Goal: Information Seeking & Learning: Learn about a topic

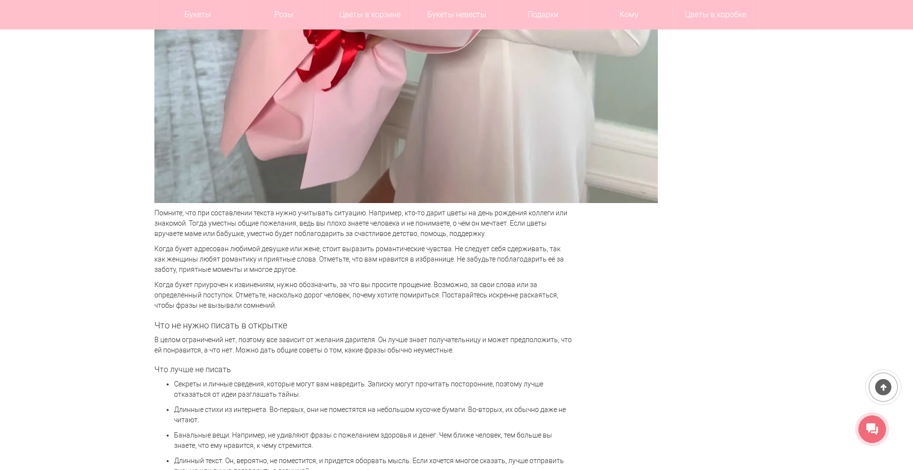
scroll to position [1671, 0]
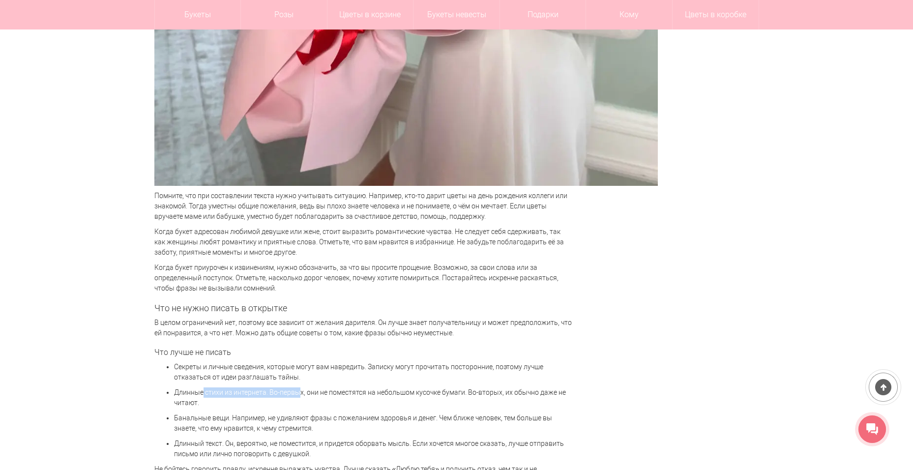
drag, startPoint x: 188, startPoint y: 395, endPoint x: 281, endPoint y: 396, distance: 92.9
click at [281, 396] on p "Длинные стихи из интернета. Во-первых, они не поместятся на небольшом кусочке б…" at bounding box center [373, 397] width 398 height 21
drag, startPoint x: 181, startPoint y: 419, endPoint x: 281, endPoint y: 417, distance: 99.3
click at [281, 417] on p "Банальные вещи. Например, не удивляют фразы с пожеланием здоровья и денег. Чем …" at bounding box center [373, 423] width 398 height 21
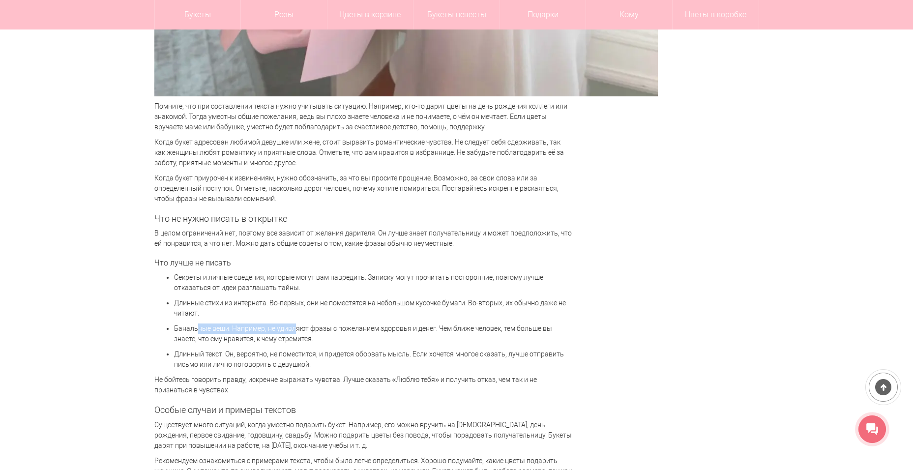
scroll to position [1769, 0]
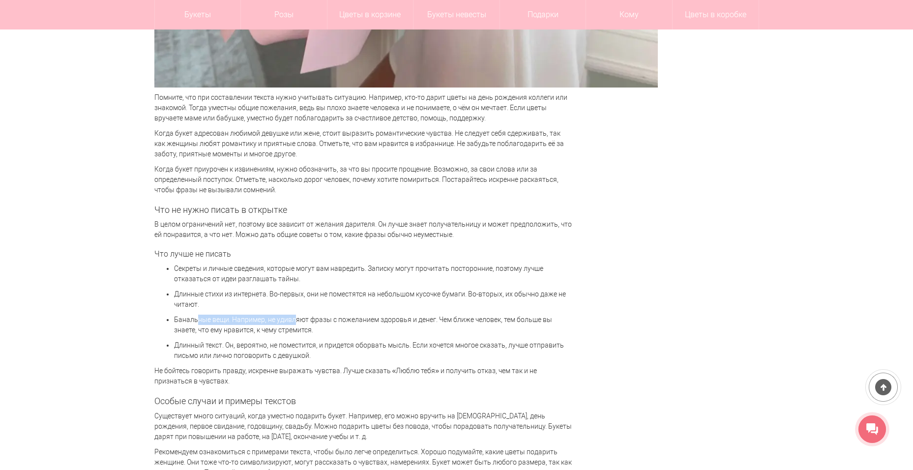
drag, startPoint x: 260, startPoint y: 331, endPoint x: 372, endPoint y: 330, distance: 112.0
click at [372, 330] on p "Банальные вещи. Например, не удивляют фразы с пожеланием здоровья и денег. Чем …" at bounding box center [373, 324] width 398 height 21
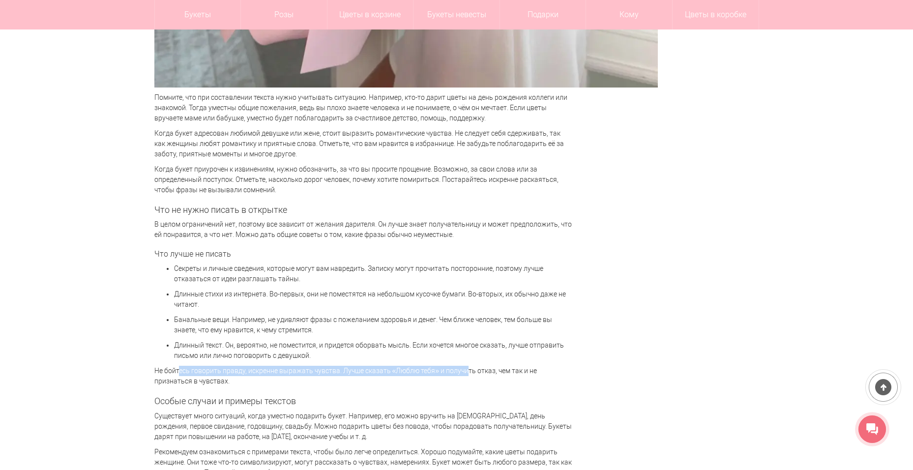
drag, startPoint x: 170, startPoint y: 366, endPoint x: 455, endPoint y: 374, distance: 285.2
click at [455, 374] on p "Не бойтесь говорить правду, искренне выражать чувства. Лучше сказать «Люблю теб…" at bounding box center [363, 376] width 418 height 21
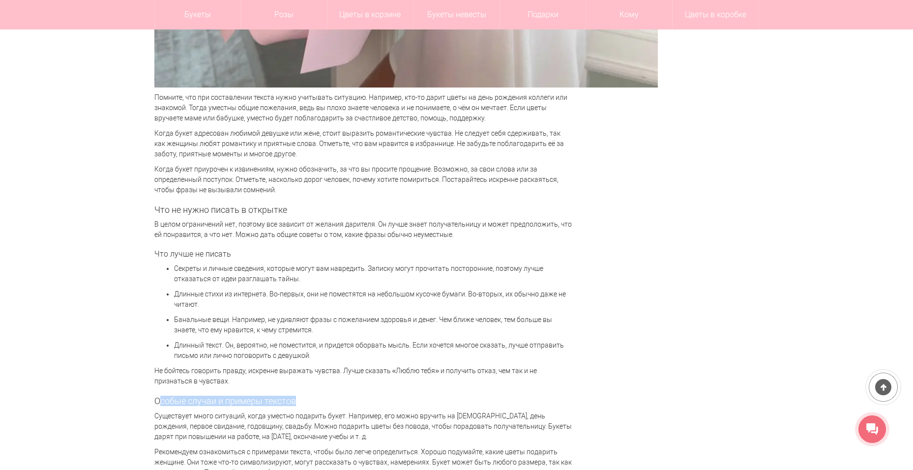
drag, startPoint x: 160, startPoint y: 401, endPoint x: 344, endPoint y: 401, distance: 184.3
click at [344, 401] on h2 "Особые случаи и примеры текстов" at bounding box center [363, 401] width 418 height 10
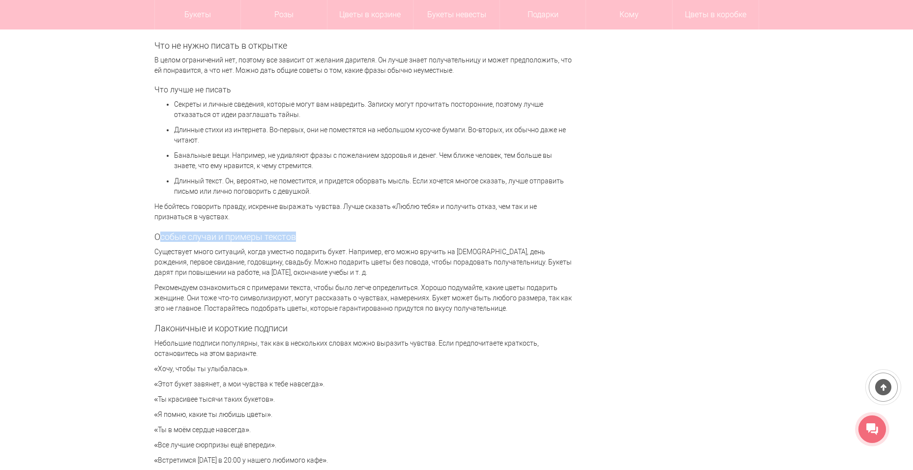
scroll to position [1966, 0]
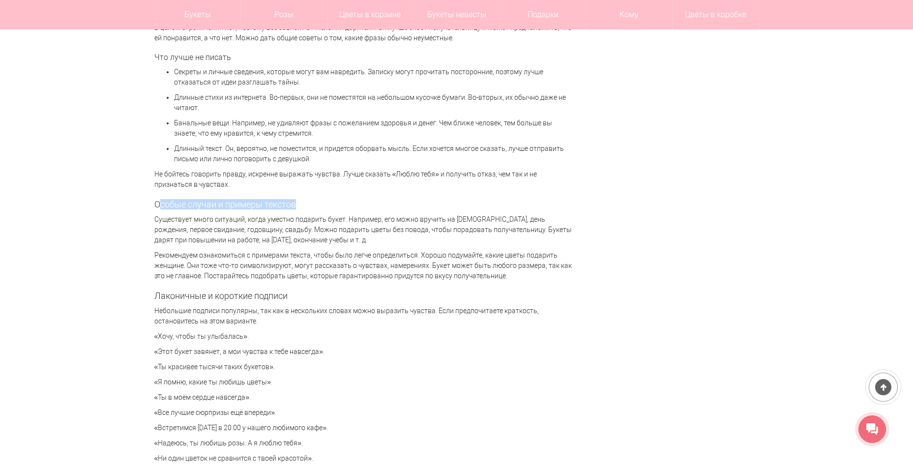
drag, startPoint x: 196, startPoint y: 378, endPoint x: 290, endPoint y: 384, distance: 94.5
click at [290, 384] on p "«Я помню, какие ты любишь цветы»." at bounding box center [363, 382] width 418 height 10
click at [440, 414] on p "«Все лучшие сюрпризы ещё впереди»." at bounding box center [363, 412] width 418 height 10
drag, startPoint x: 170, startPoint y: 412, endPoint x: 324, endPoint y: 409, distance: 153.8
click at [324, 409] on p "«Все лучшие сюрпризы ещё впереди»." at bounding box center [363, 412] width 418 height 10
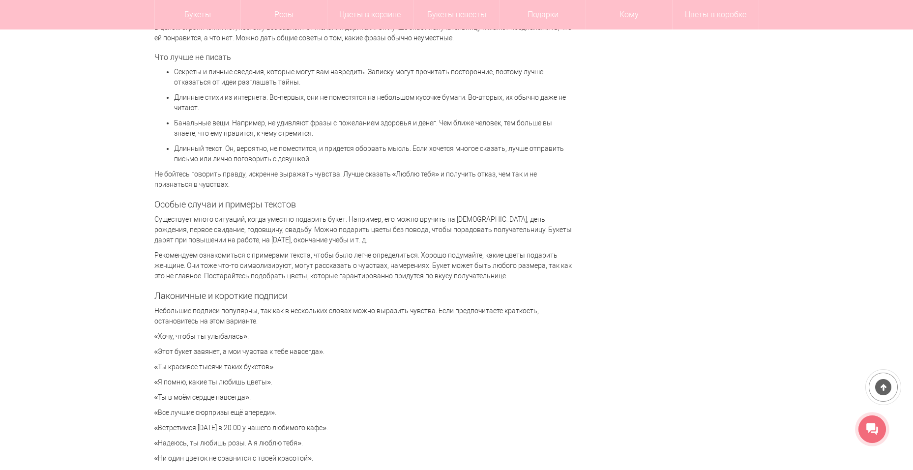
drag, startPoint x: 664, startPoint y: 389, endPoint x: 611, endPoint y: 395, distance: 53.3
click at [660, 389] on div "[DATE] [PERSON_NAME] 20905 Содержание 1. Общие рекомендации по написанию текста…" at bounding box center [456, 382] width 604 height 4394
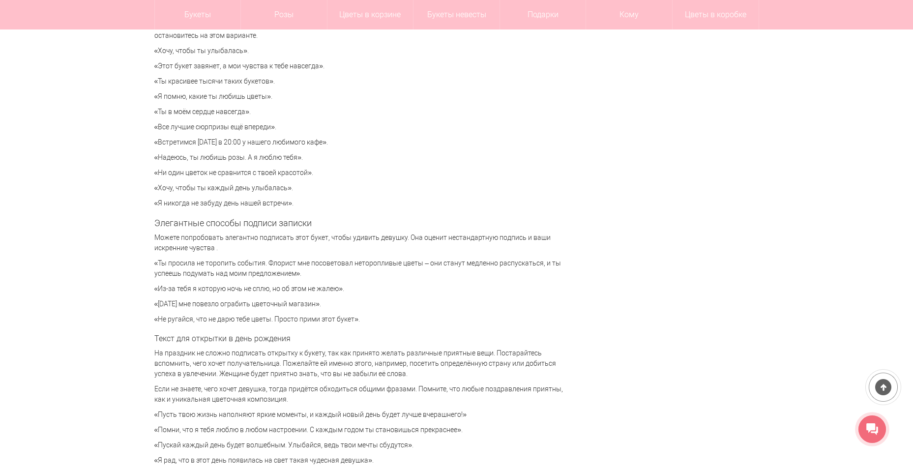
scroll to position [2260, 0]
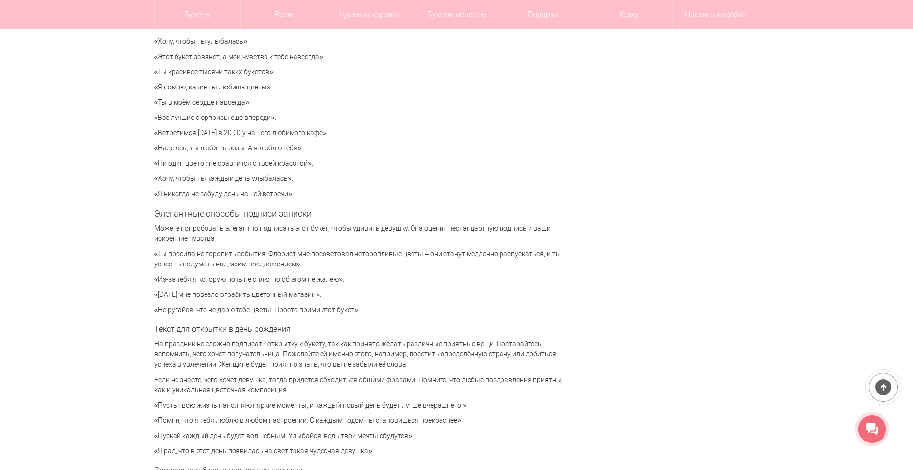
drag, startPoint x: 414, startPoint y: 403, endPoint x: 461, endPoint y: 402, distance: 47.2
click at [461, 402] on p "«Пусть твою жизнь наполняют яркие моменты, и каждый новый день будет лучше вчер…" at bounding box center [363, 405] width 418 height 10
click at [585, 423] on div "[DATE] [PERSON_NAME] 20905 Содержание 1. Общие рекомендации по написанию текста…" at bounding box center [456, 87] width 604 height 4394
drag, startPoint x: 373, startPoint y: 418, endPoint x: 479, endPoint y: 424, distance: 106.3
click at [479, 424] on p "«Помни, что я тебя люблю в любом настроении. С каждым годом ты становишься прек…" at bounding box center [363, 420] width 418 height 10
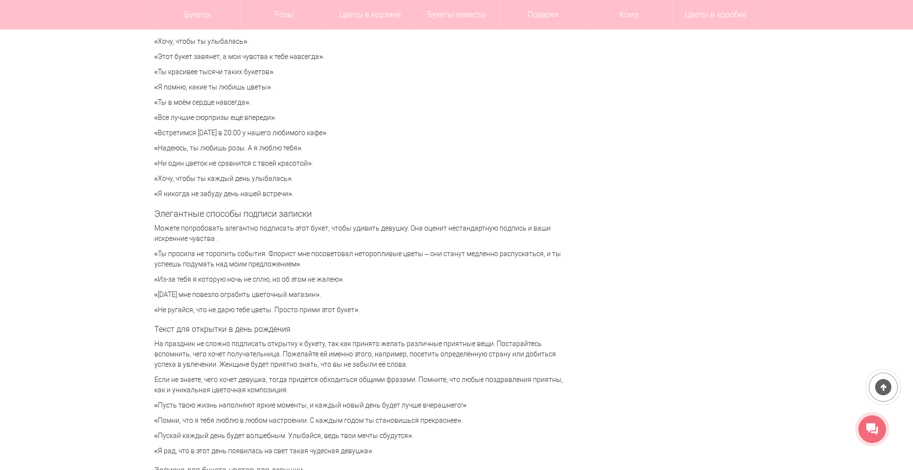
click at [581, 418] on div "[DATE] [PERSON_NAME] 20905 Содержание 1. Общие рекомендации по написанию текста…" at bounding box center [456, 87] width 604 height 4394
drag, startPoint x: 161, startPoint y: 436, endPoint x: 423, endPoint y: 438, distance: 261.9
click at [423, 438] on p "«Пускай каждый день будет волшебным. Улыбайся, ведь твои мечты сбудутся»." at bounding box center [363, 435] width 418 height 10
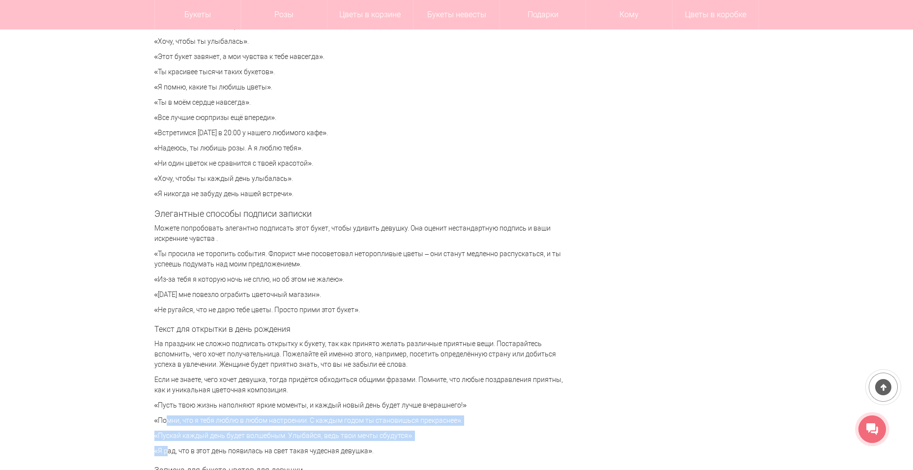
drag, startPoint x: 162, startPoint y: 445, endPoint x: 121, endPoint y: 421, distance: 47.4
click at [121, 421] on div "Цветы [GEOGRAPHIC_DATA] Статьи Что написать в открытке или записке к букету? Чт…" at bounding box center [456, 245] width 913 height 4803
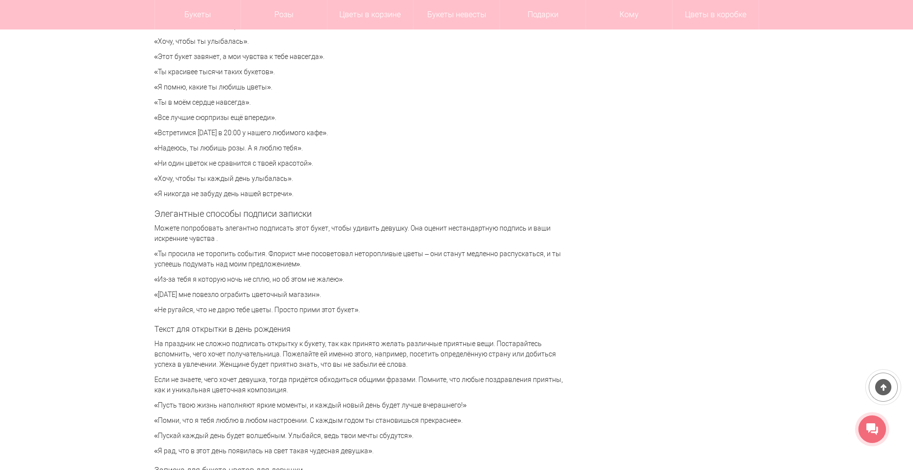
drag, startPoint x: 558, startPoint y: 395, endPoint x: 491, endPoint y: 406, distance: 67.9
click at [559, 395] on p "Если не знаете, чего хочет девушка, тогда придётся обходиться общими фразами. П…" at bounding box center [363, 384] width 418 height 21
drag, startPoint x: 304, startPoint y: 448, endPoint x: 388, endPoint y: 448, distance: 84.0
click at [388, 448] on p "«Я рад, что в этот день появилась на свет такая чудесная девушка»." at bounding box center [363, 451] width 418 height 10
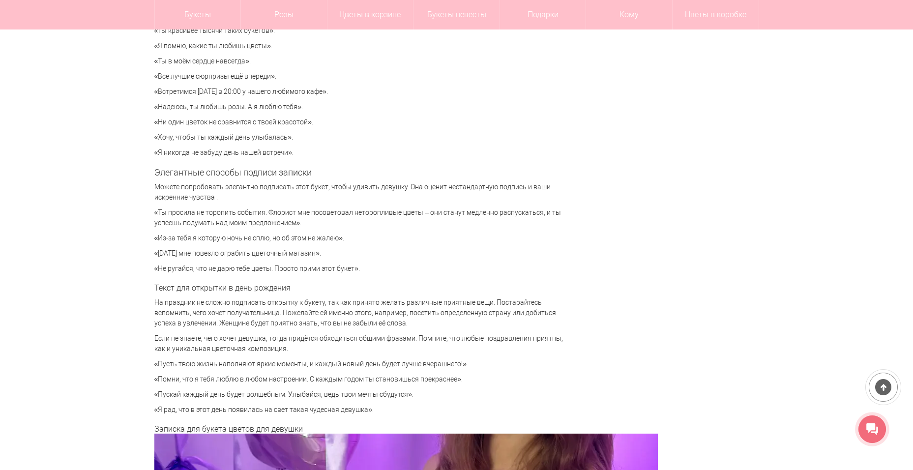
scroll to position [2359, 0]
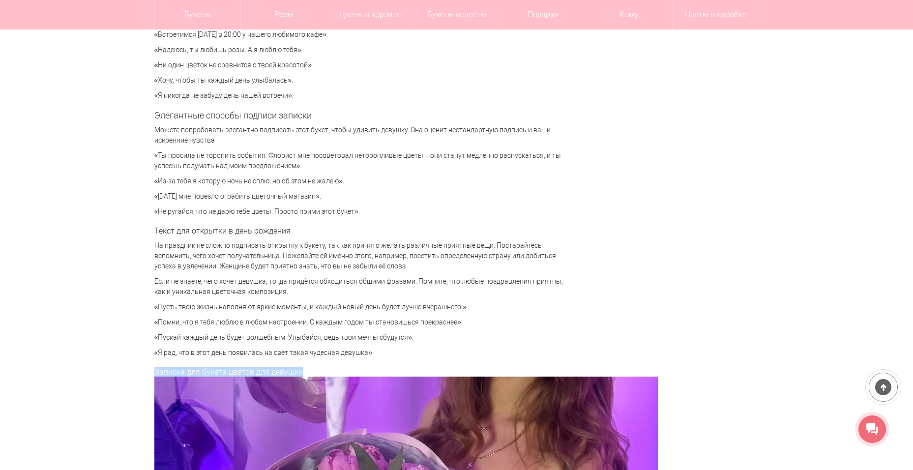
drag, startPoint x: 154, startPoint y: 374, endPoint x: 328, endPoint y: 370, distance: 174.0
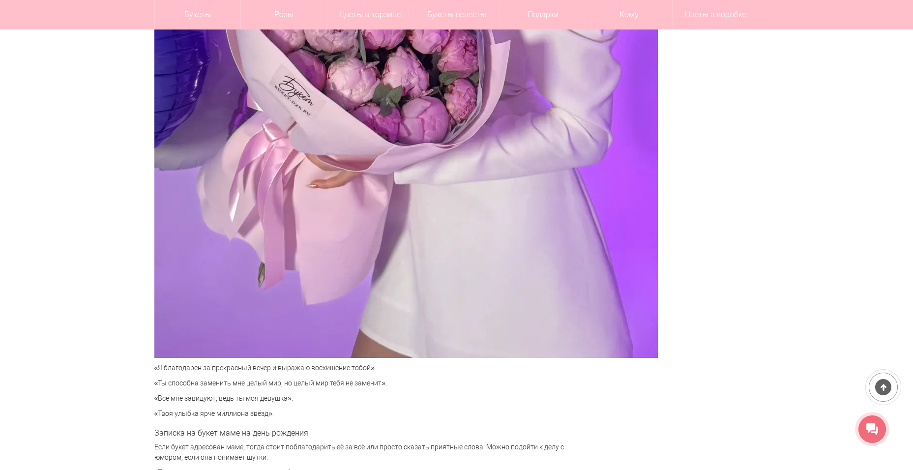
scroll to position [2998, 0]
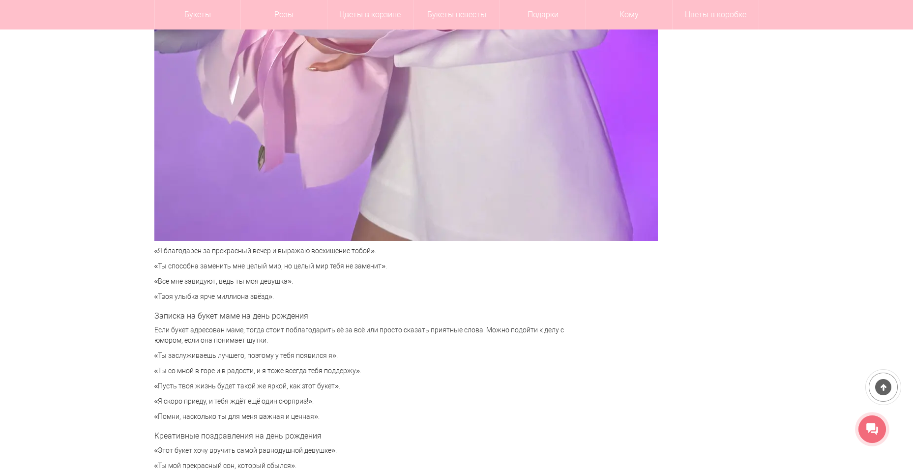
drag, startPoint x: 170, startPoint y: 281, endPoint x: 317, endPoint y: 285, distance: 148.0
click at [317, 285] on p "«Все мне завидуют, ведь ты моя девушка»." at bounding box center [363, 281] width 418 height 10
drag, startPoint x: 160, startPoint y: 296, endPoint x: 257, endPoint y: 294, distance: 97.3
click at [257, 294] on p "«Твоя улыбка ярче миллиона звёзд»." at bounding box center [363, 296] width 418 height 10
drag, startPoint x: 194, startPoint y: 316, endPoint x: 321, endPoint y: 321, distance: 127.4
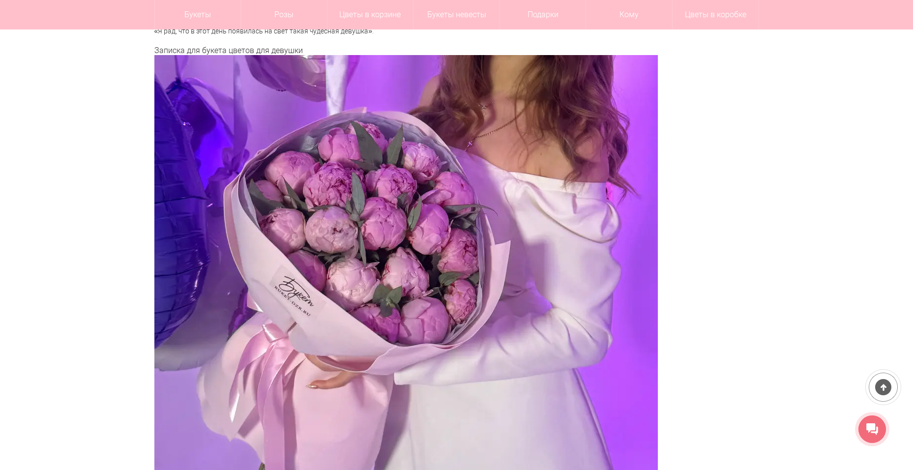
scroll to position [2506, 0]
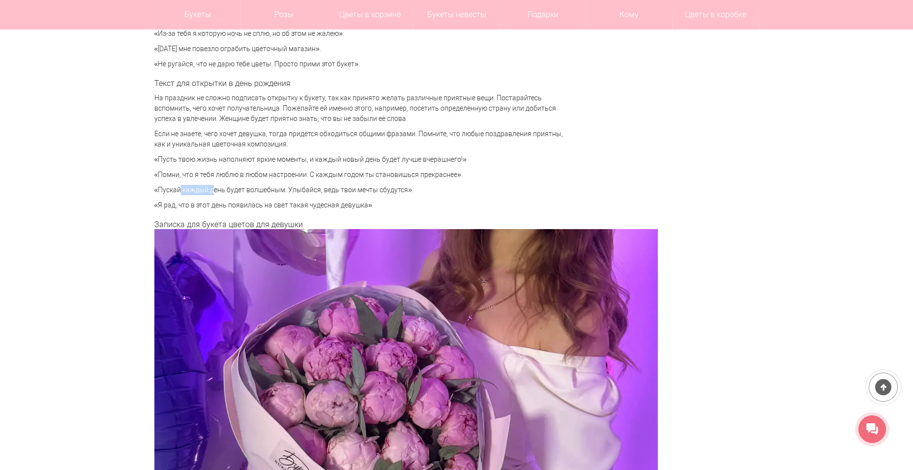
drag, startPoint x: 171, startPoint y: 186, endPoint x: 203, endPoint y: 188, distance: 32.5
click at [203, 188] on p "«Пускай каждый день будет волшебным. Улыбайся, ведь твои мечты сбудутся»." at bounding box center [363, 190] width 418 height 10
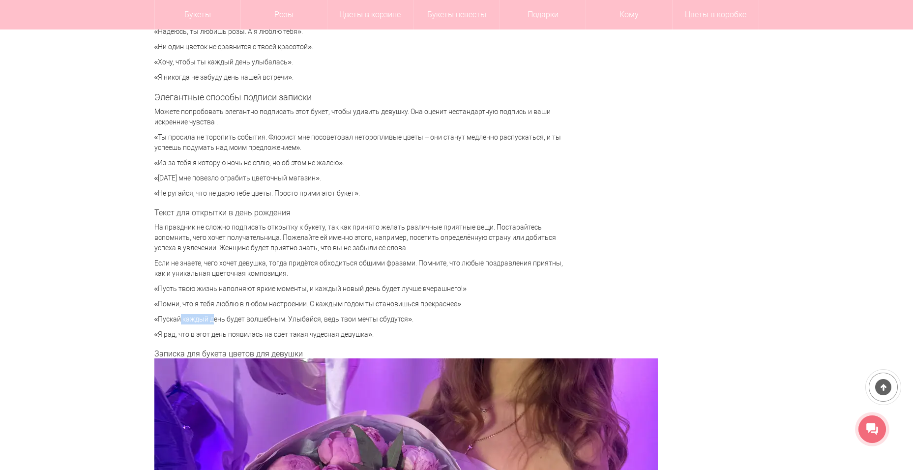
scroll to position [2359, 0]
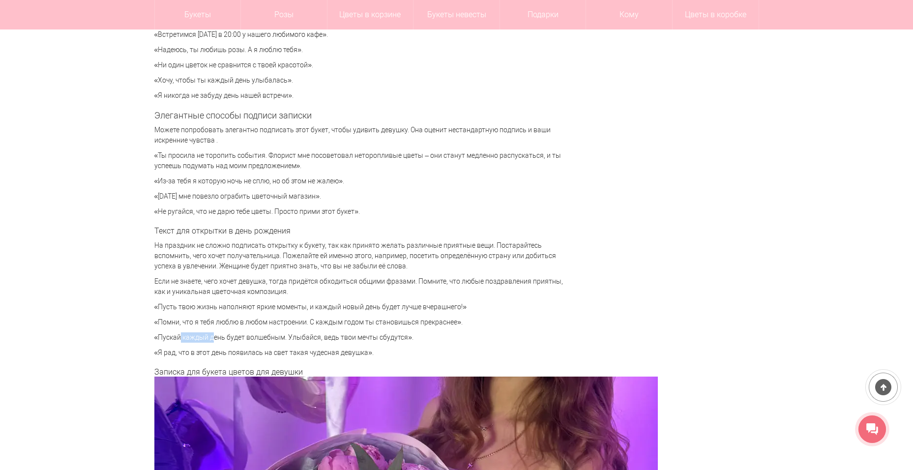
drag, startPoint x: 150, startPoint y: 322, endPoint x: 462, endPoint y: 323, distance: 312.0
click at [462, 323] on div "Цветы [GEOGRAPHIC_DATA] Статьи Что написать в открытке или записке к букету? Чт…" at bounding box center [456, 147] width 619 height 4803
drag, startPoint x: 577, startPoint y: 338, endPoint x: 483, endPoint y: 335, distance: 94.4
drag, startPoint x: 173, startPoint y: 338, endPoint x: 343, endPoint y: 339, distance: 169.5
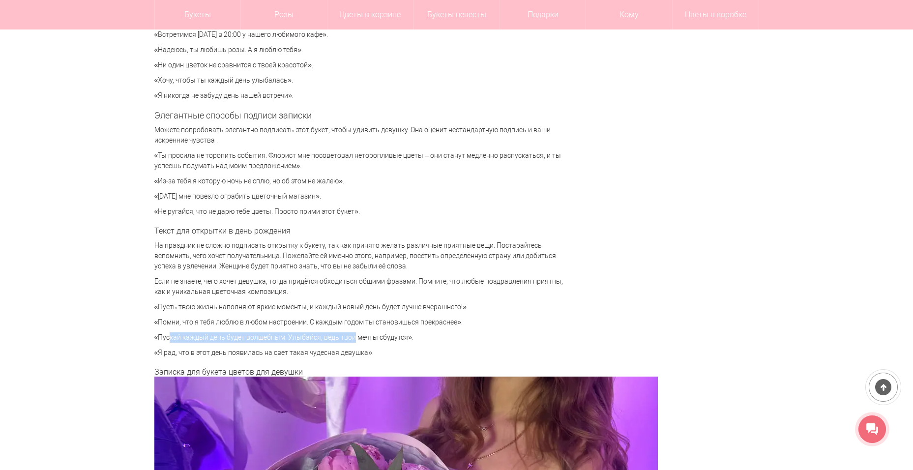
click at [343, 339] on p "«Пускай каждый день будет волшебным. Улыбайся, ведь твои мечты сбудутся»." at bounding box center [363, 337] width 418 height 10
drag, startPoint x: 411, startPoint y: 306, endPoint x: 440, endPoint y: 311, distance: 29.8
click at [440, 311] on p "«Пусть твою жизнь наполняют яркие моменты, и каждый новый день будет лучше вчер…" at bounding box center [363, 307] width 418 height 10
drag, startPoint x: 580, startPoint y: 340, endPoint x: 545, endPoint y: 339, distance: 34.9
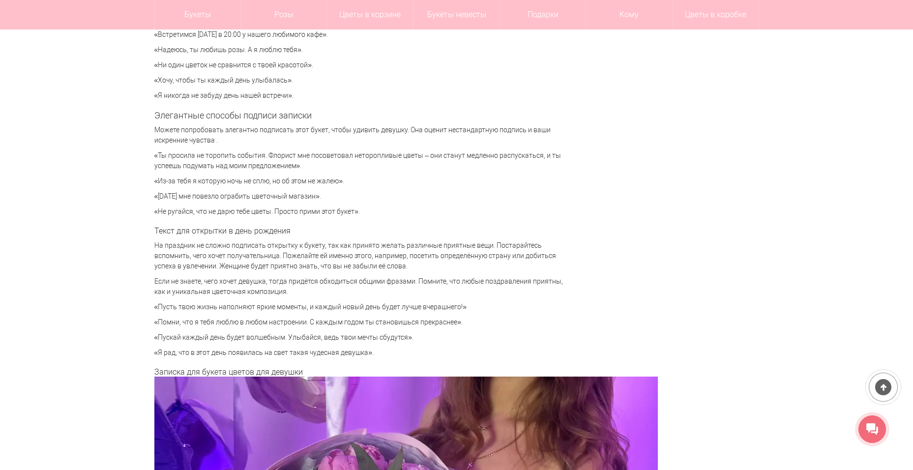
drag, startPoint x: 156, startPoint y: 306, endPoint x: 292, endPoint y: 309, distance: 136.1
click at [292, 309] on p "«Пусть твою жизнь наполняют яркие моменты, и каждый новый день будет лучше вчер…" at bounding box center [363, 307] width 418 height 10
click at [304, 356] on p "«Я рад, что в этот день появилась на свет такая чудесная девушка»." at bounding box center [363, 352] width 418 height 10
drag, startPoint x: 251, startPoint y: 309, endPoint x: 463, endPoint y: 299, distance: 212.5
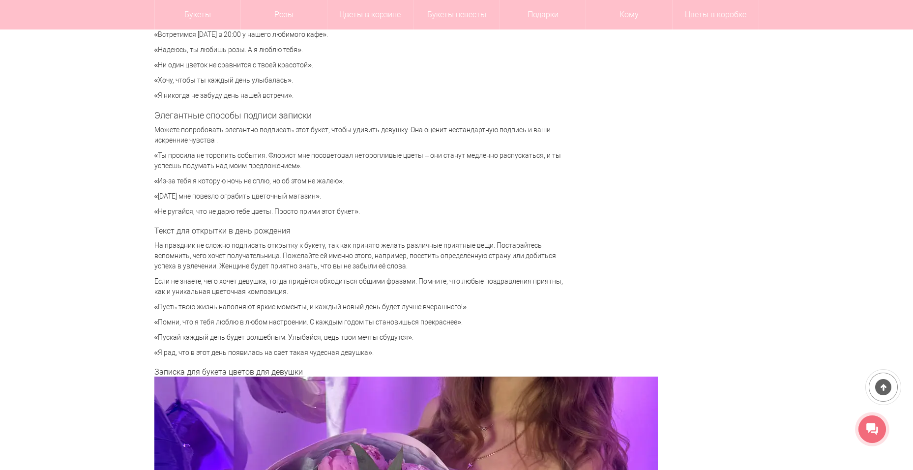
click at [524, 312] on p "«Пусть твою жизнь наполняют яркие моменты, и каждый новый день будет лучше вчер…" at bounding box center [363, 307] width 418 height 10
drag, startPoint x: 226, startPoint y: 152, endPoint x: 273, endPoint y: 152, distance: 46.7
click at [273, 152] on p "«Ты просила не торопить события. Флорист мне посоветовал неторопливые цветы – о…" at bounding box center [363, 160] width 418 height 21
drag, startPoint x: 187, startPoint y: 130, endPoint x: 346, endPoint y: 120, distance: 159.5
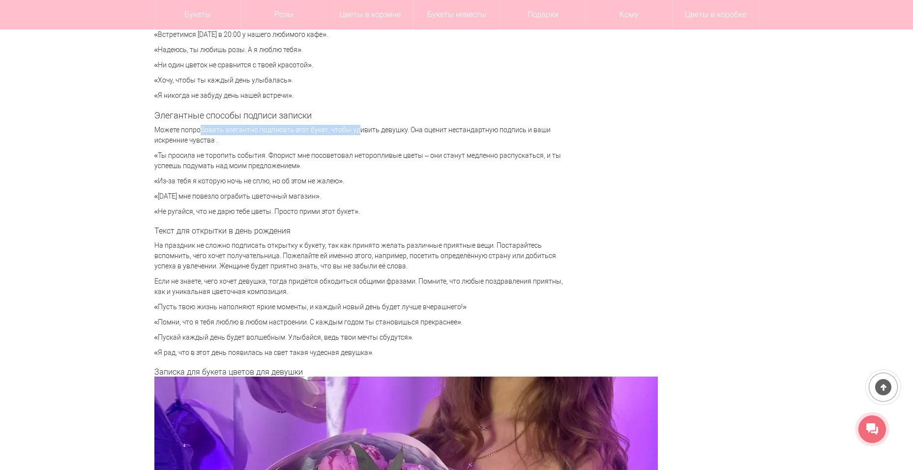
click at [229, 137] on p "Можете попробовать элегантно подписать этот букет, чтобы удивить девушку. Она о…" at bounding box center [363, 135] width 418 height 21
drag, startPoint x: 167, startPoint y: 95, endPoint x: 301, endPoint y: 100, distance: 134.2
click at [301, 100] on p "«Я никогда не забуду день нашей встречи»." at bounding box center [363, 95] width 418 height 10
drag, startPoint x: 153, startPoint y: 76, endPoint x: 293, endPoint y: 78, distance: 140.5
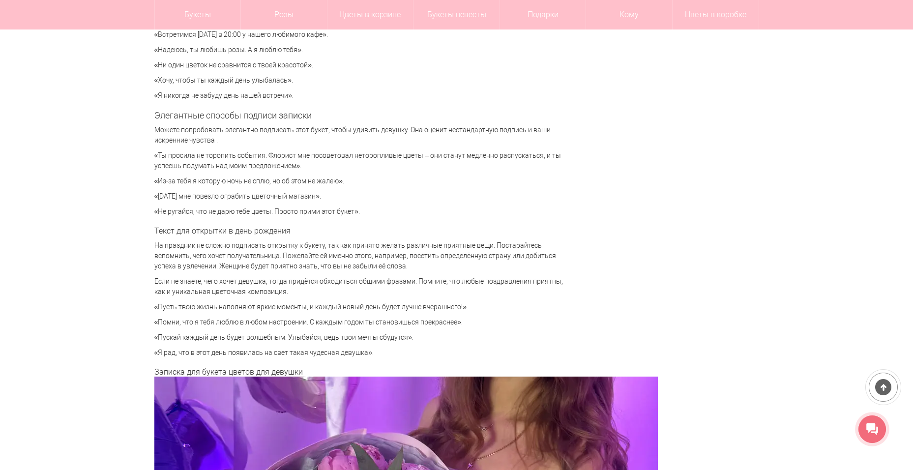
click at [293, 78] on div "Цветы [GEOGRAPHIC_DATA] Статьи Что написать в открытке или записке к букету? Чт…" at bounding box center [456, 147] width 619 height 4803
click at [324, 227] on h3 "Текст для открытки в день рождения" at bounding box center [363, 231] width 418 height 9
drag, startPoint x: 167, startPoint y: 60, endPoint x: 311, endPoint y: 57, distance: 144.0
drag, startPoint x: 186, startPoint y: 52, endPoint x: 320, endPoint y: 63, distance: 134.7
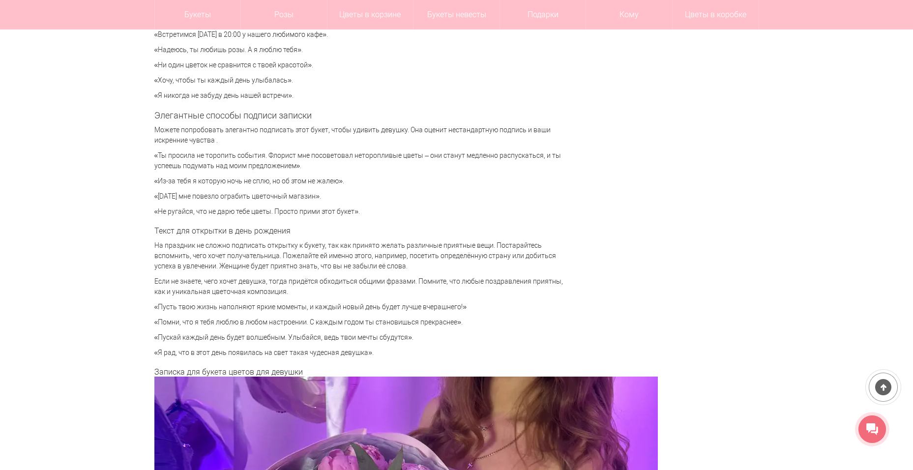
click at [322, 54] on p "«Надеюсь, ты любишь розы. А я люблю тебя»." at bounding box center [363, 50] width 418 height 10
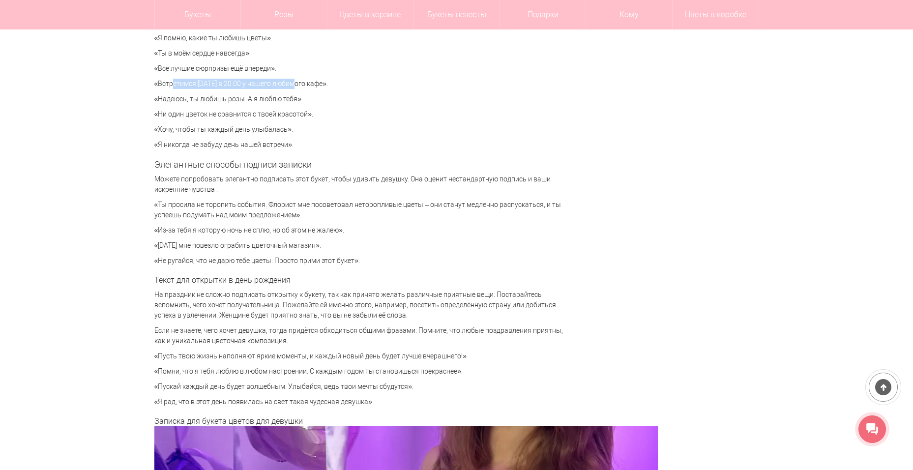
drag, startPoint x: 161, startPoint y: 81, endPoint x: 281, endPoint y: 81, distance: 119.9
click at [281, 81] on p "«Встретимся [DATE] в 20:00 у нашего любимого кафе»." at bounding box center [363, 84] width 418 height 10
drag, startPoint x: 173, startPoint y: 65, endPoint x: 264, endPoint y: 65, distance: 90.9
click at [264, 65] on p "«Все лучшие сюрпризы ещё впереди»." at bounding box center [363, 68] width 418 height 10
drag, startPoint x: 160, startPoint y: 50, endPoint x: 252, endPoint y: 60, distance: 92.4
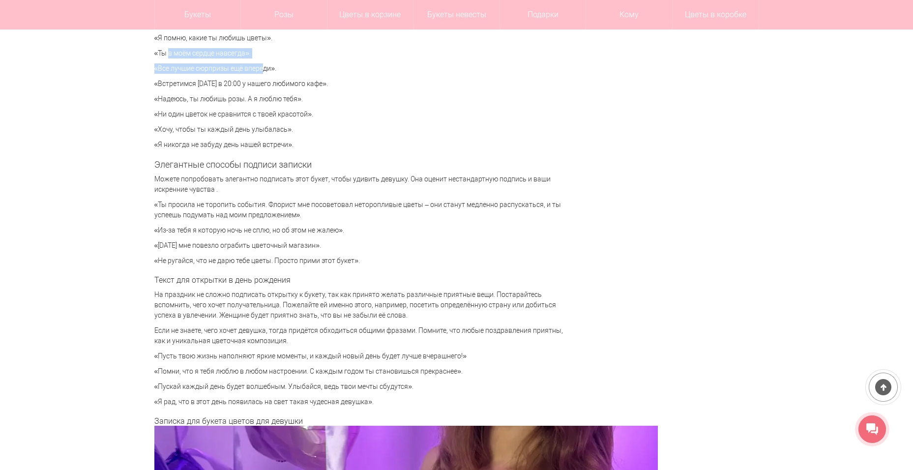
click at [252, 60] on div "Милая записка, которая приложена к букету цветов, придает композиции завершенны…" at bounding box center [363, 39] width 418 height 4352
drag, startPoint x: 306, startPoint y: 357, endPoint x: 476, endPoint y: 356, distance: 170.0
click at [476, 356] on p "«Пусть твою жизнь наполняют яркие моменты, и каждый новый день будет лучше вчер…" at bounding box center [363, 356] width 418 height 10
click at [633, 365] on div "[DATE] [PERSON_NAME] 20905 Содержание 1. Общие рекомендации по написанию текста…" at bounding box center [456, 38] width 604 height 4394
drag, startPoint x: 437, startPoint y: 356, endPoint x: 495, endPoint y: 348, distance: 58.6
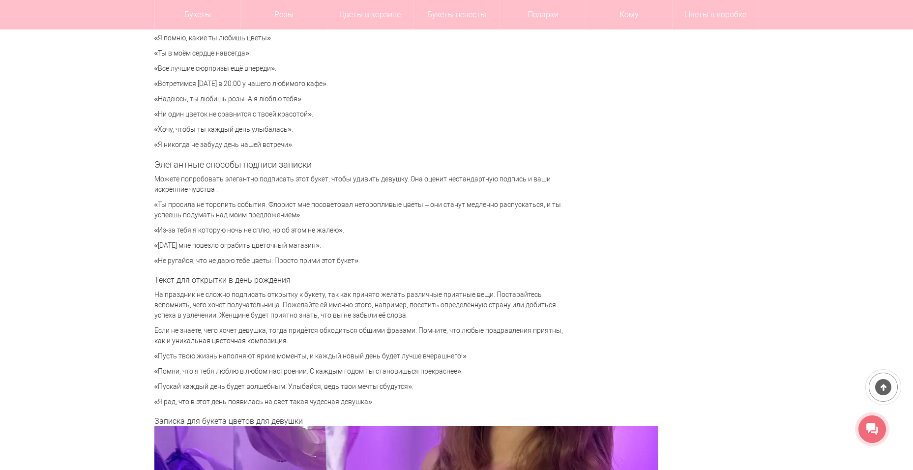
click at [495, 348] on div "Милая записка, которая приложена к букету цветов, придает композиции завершенны…" at bounding box center [363, 39] width 418 height 4352
click at [722, 378] on div "[DATE] [PERSON_NAME] 20905 Содержание 1. Общие рекомендации по написанию текста…" at bounding box center [456, 38] width 604 height 4394
drag, startPoint x: 374, startPoint y: 359, endPoint x: 472, endPoint y: 355, distance: 97.9
click at [472, 355] on p "«Пусть твою жизнь наполняют яркие моменты, и каждый новый день будет лучше вчер…" at bounding box center [363, 356] width 418 height 10
